Goal: Check status: Check status

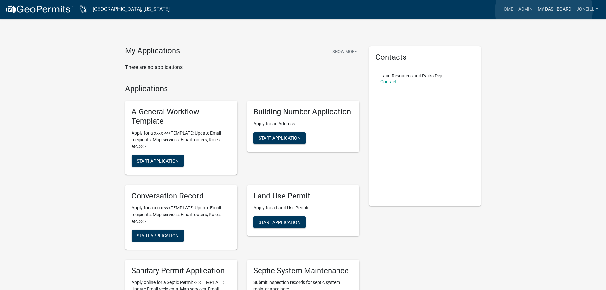
click at [544, 11] on link "My Dashboard" at bounding box center [554, 9] width 39 height 12
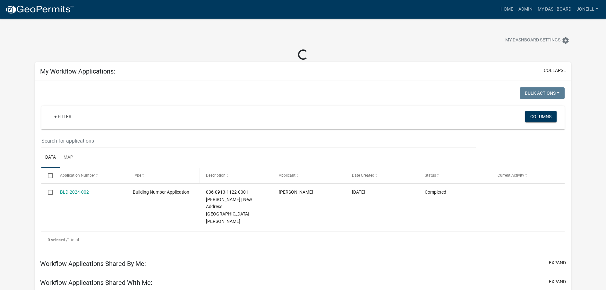
scroll to position [213, 0]
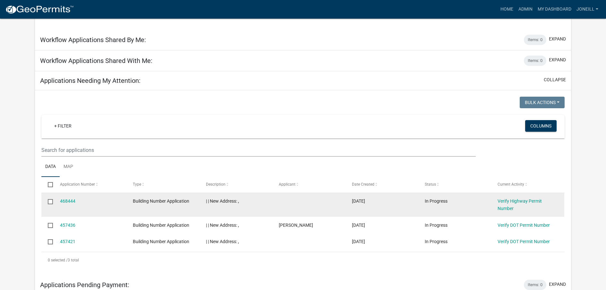
click at [512, 197] on div "Verify Highway Permit Number" at bounding box center [527, 204] width 61 height 15
click at [511, 198] on link "Verify Highway Permit Number" at bounding box center [519, 204] width 44 height 13
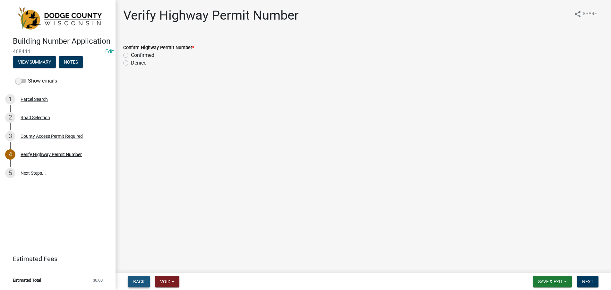
click at [137, 283] on span "Back" at bounding box center [139, 281] width 12 height 5
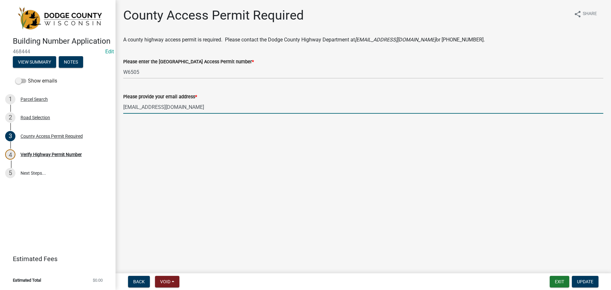
drag, startPoint x: 173, startPoint y: 107, endPoint x: 121, endPoint y: 106, distance: 51.3
click at [121, 106] on div "Please provide your email address * iggy1e82@gmail.com" at bounding box center [362, 99] width 489 height 30
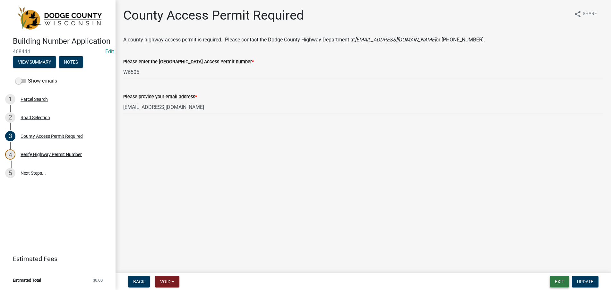
click at [561, 282] on button "Exit" at bounding box center [559, 281] width 20 height 12
